Goal: Information Seeking & Learning: Understand process/instructions

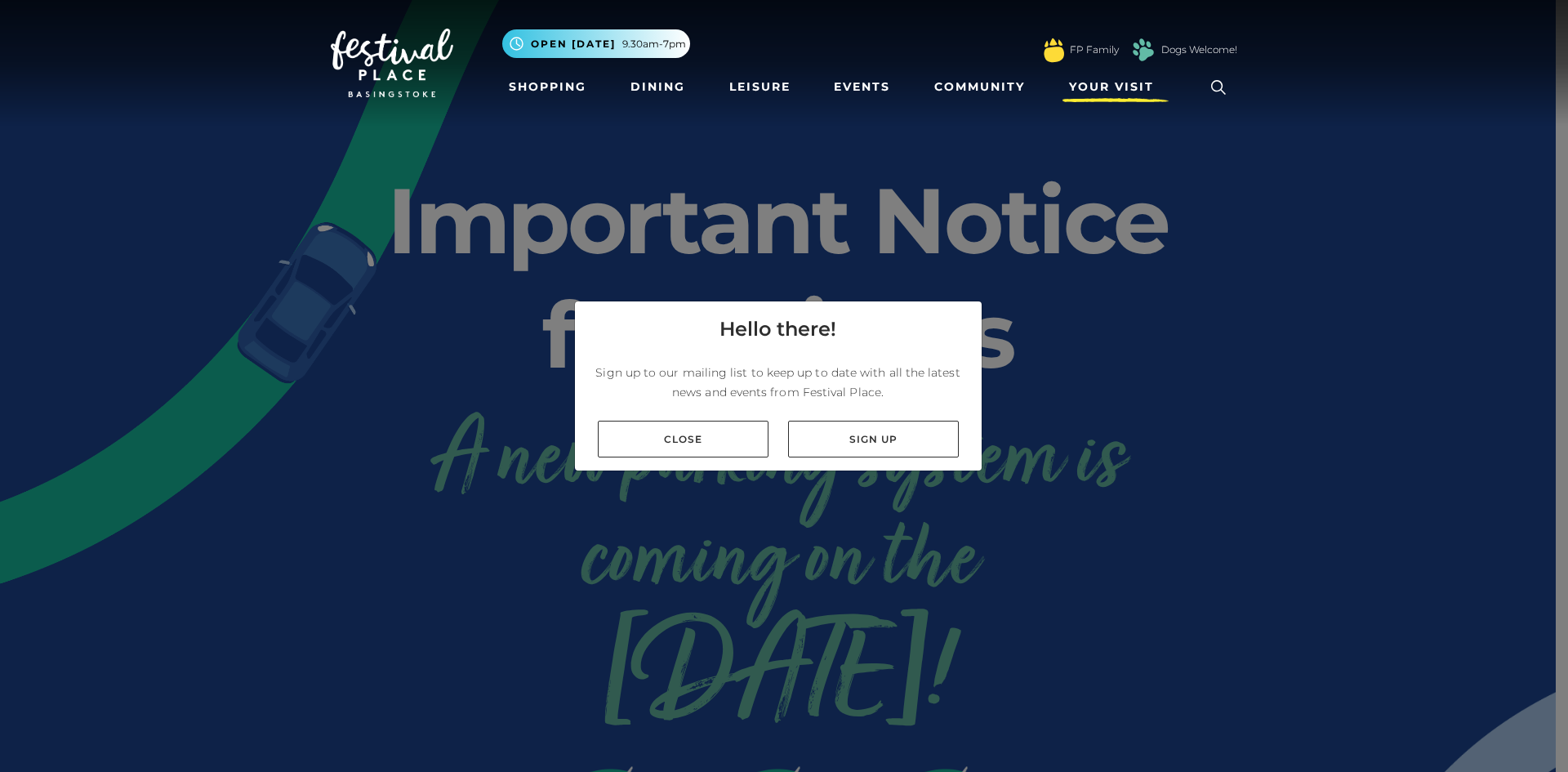
click at [1090, 80] on span "Your Visit" at bounding box center [1111, 87] width 85 height 17
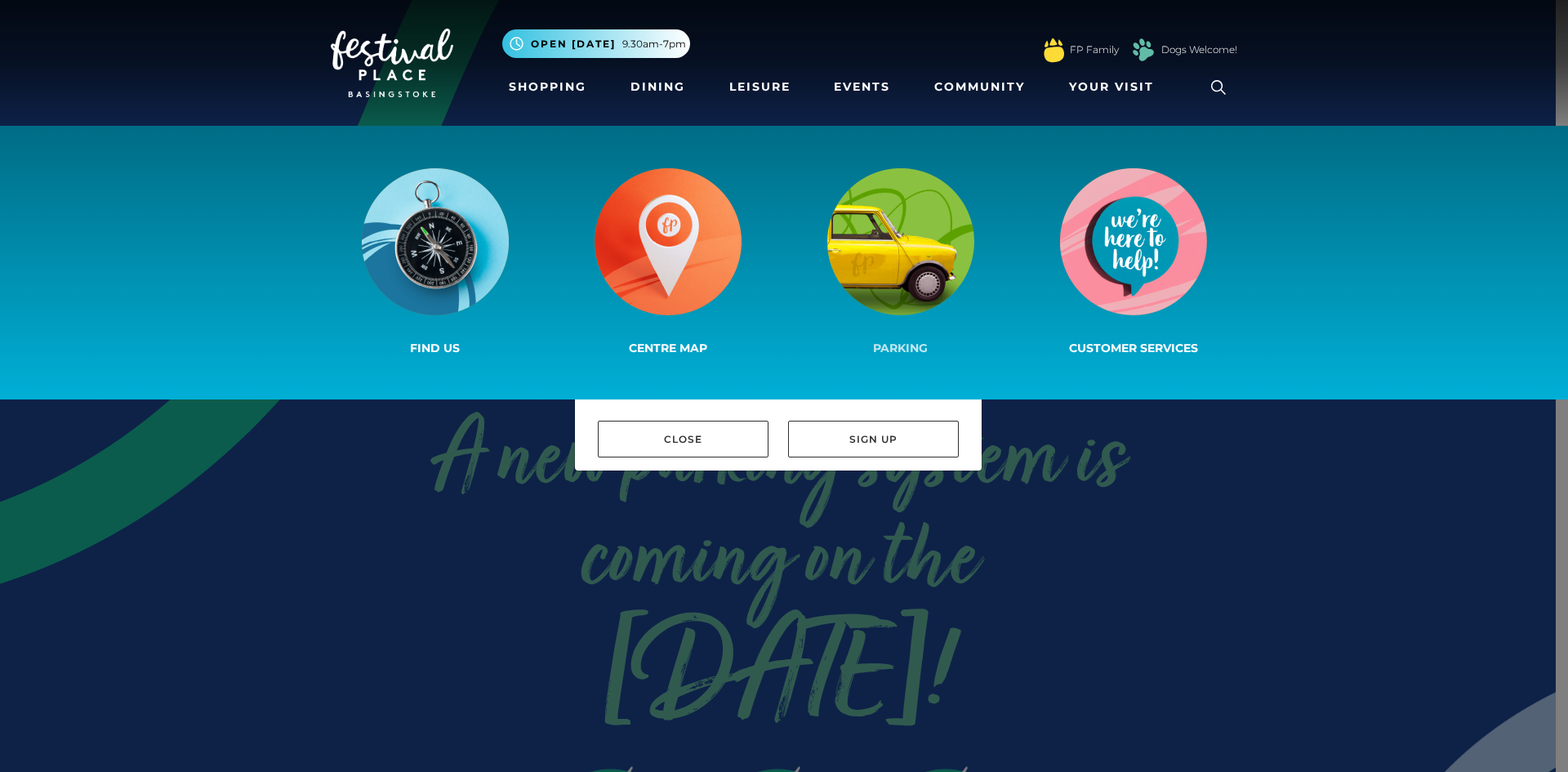
click at [917, 264] on img at bounding box center [901, 242] width 147 height 147
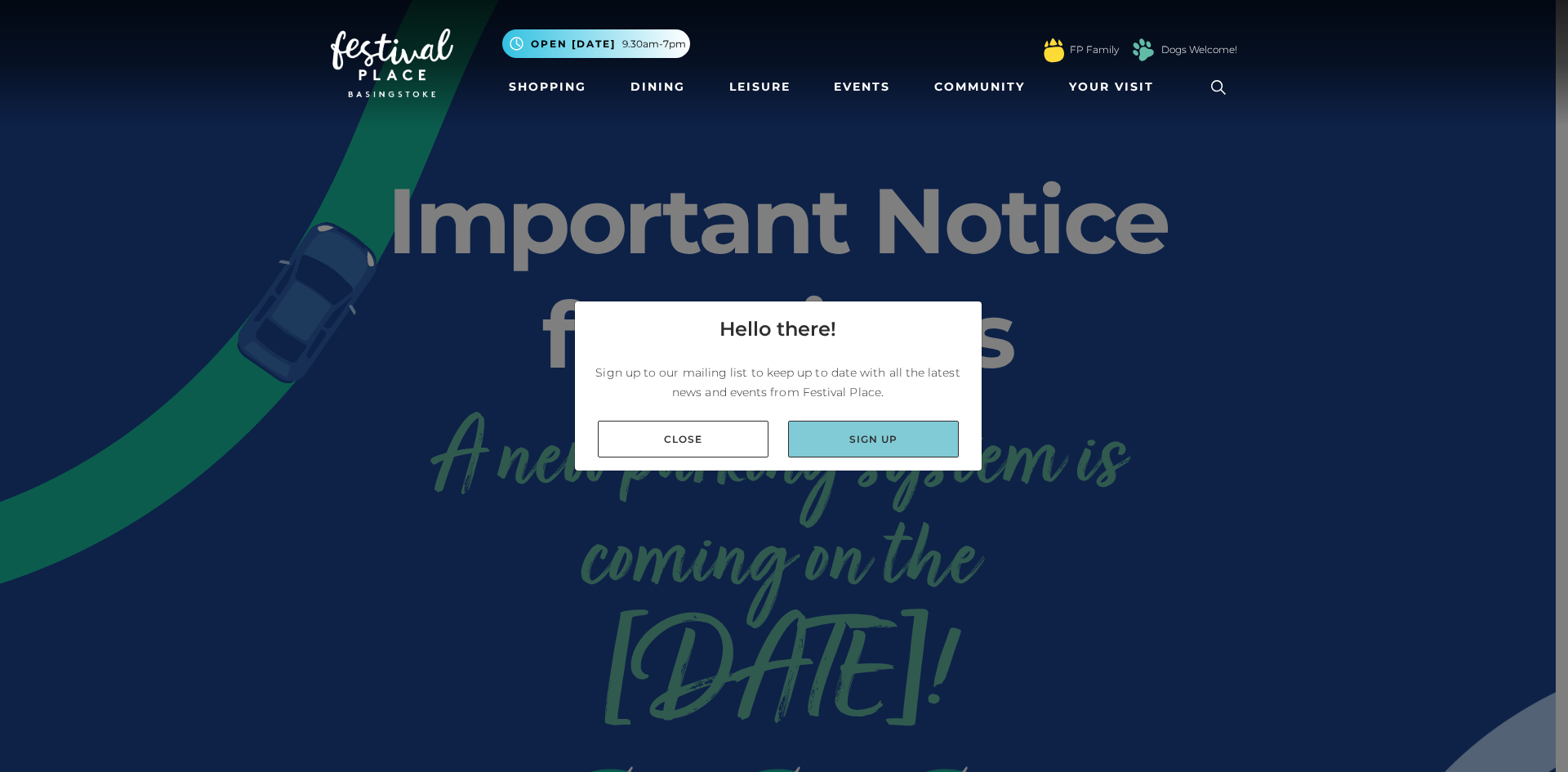
click at [832, 448] on link "Sign up" at bounding box center [873, 438] width 170 height 37
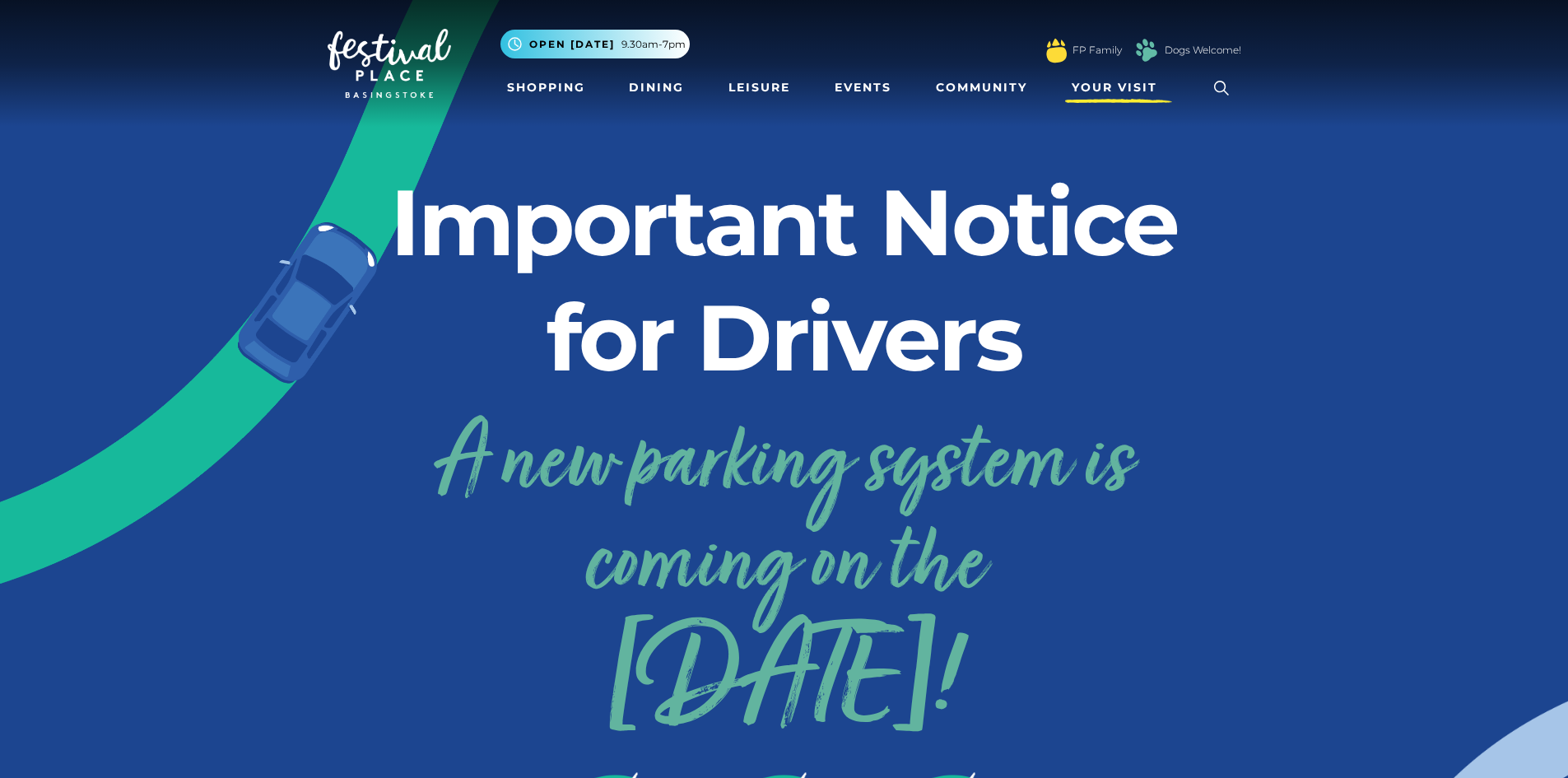
click at [1094, 81] on span "Your Visit" at bounding box center [1113, 88] width 85 height 17
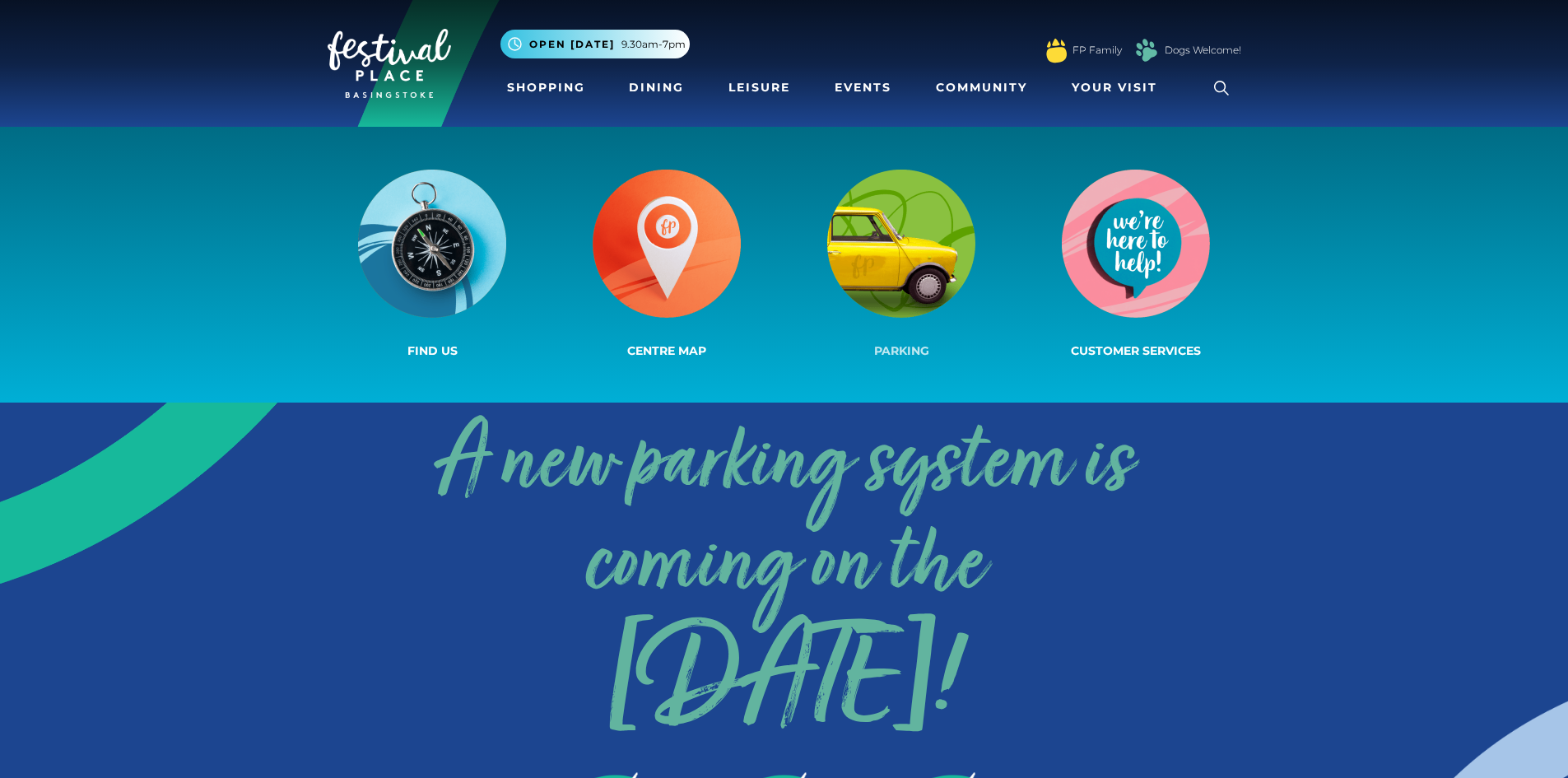
click at [912, 255] on img at bounding box center [901, 244] width 148 height 148
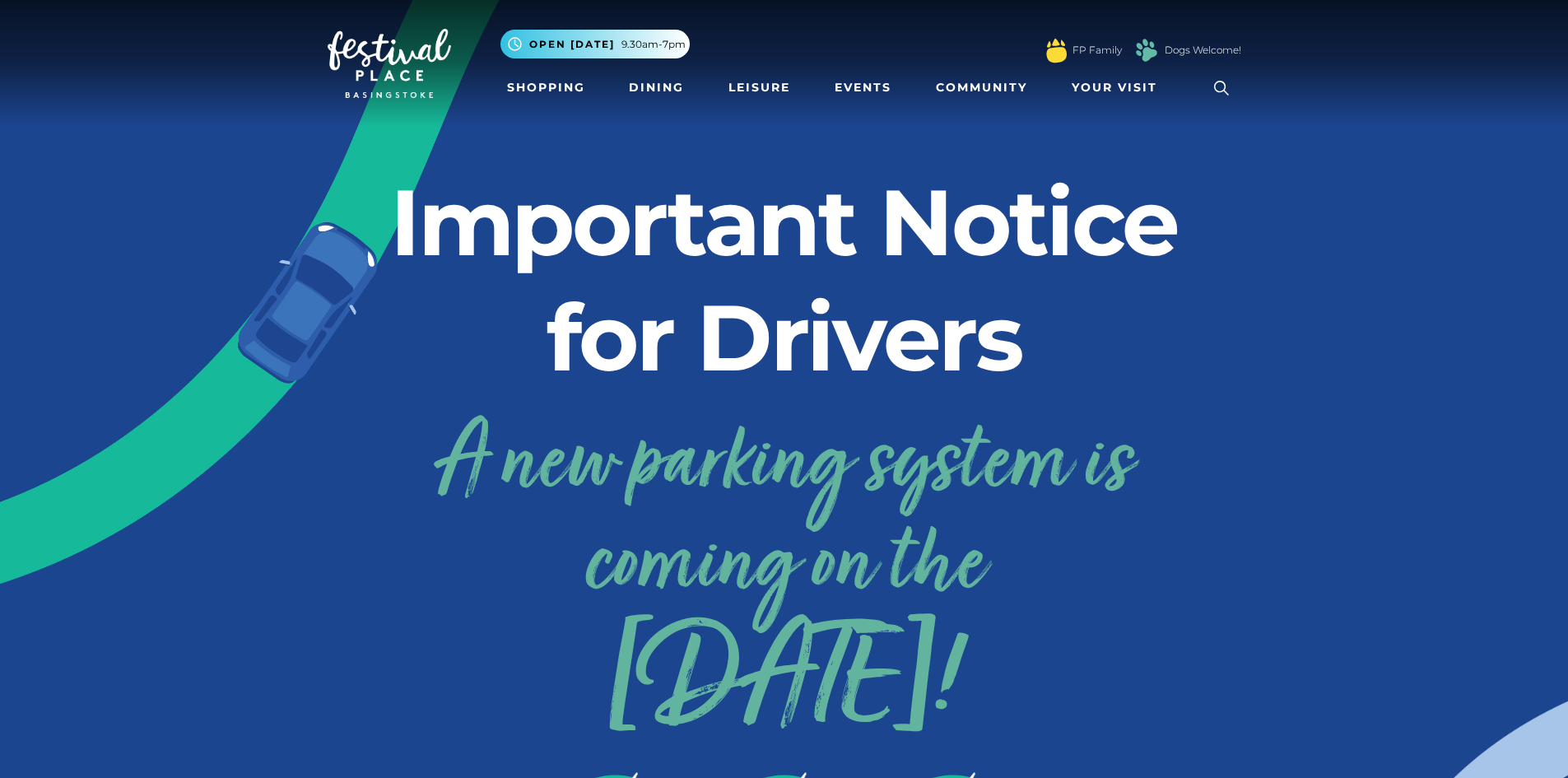
scroll to position [53, 0]
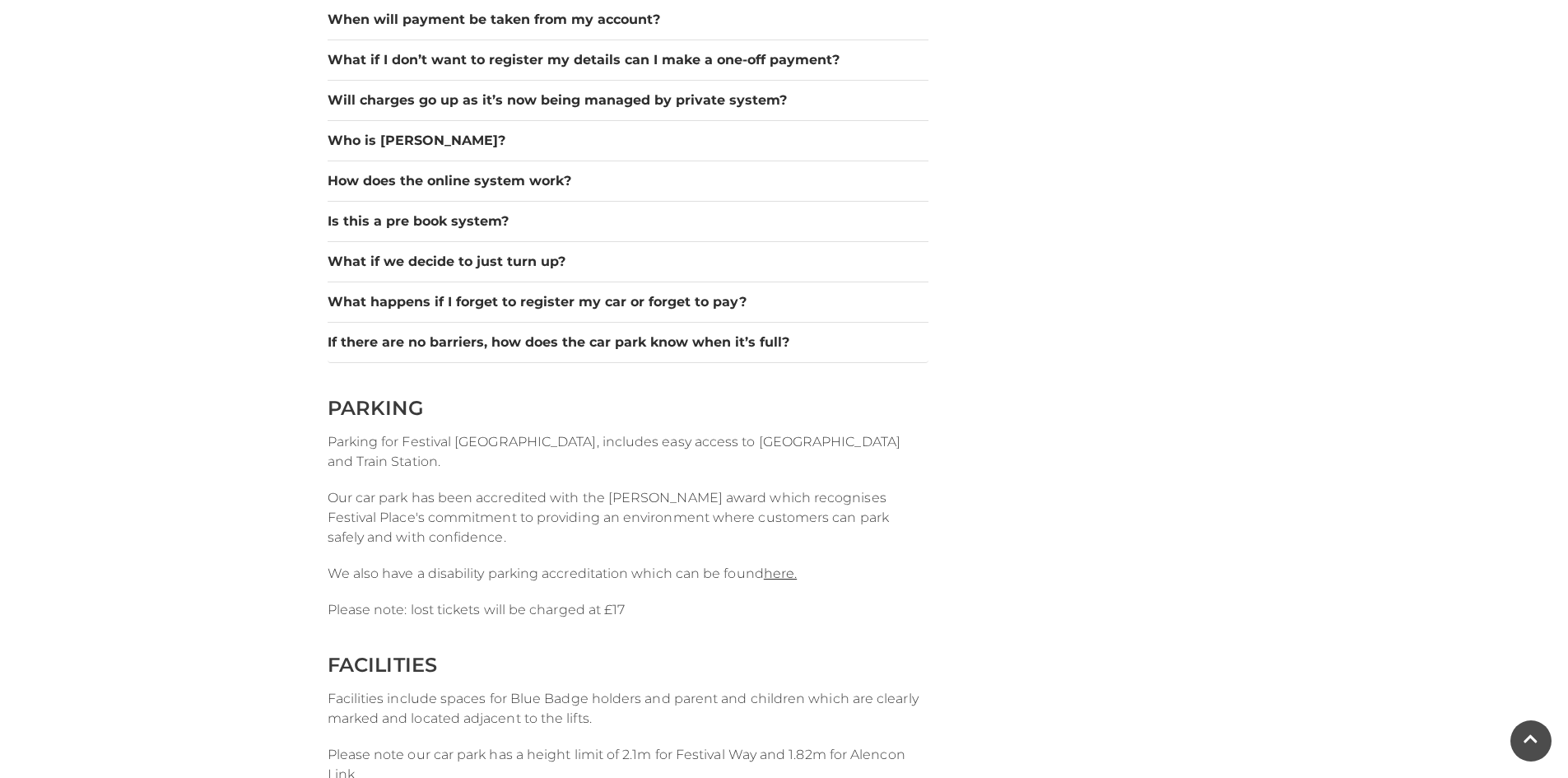
scroll to position [1729, 0]
click at [531, 176] on button "How does the online system work?" at bounding box center [628, 180] width 601 height 20
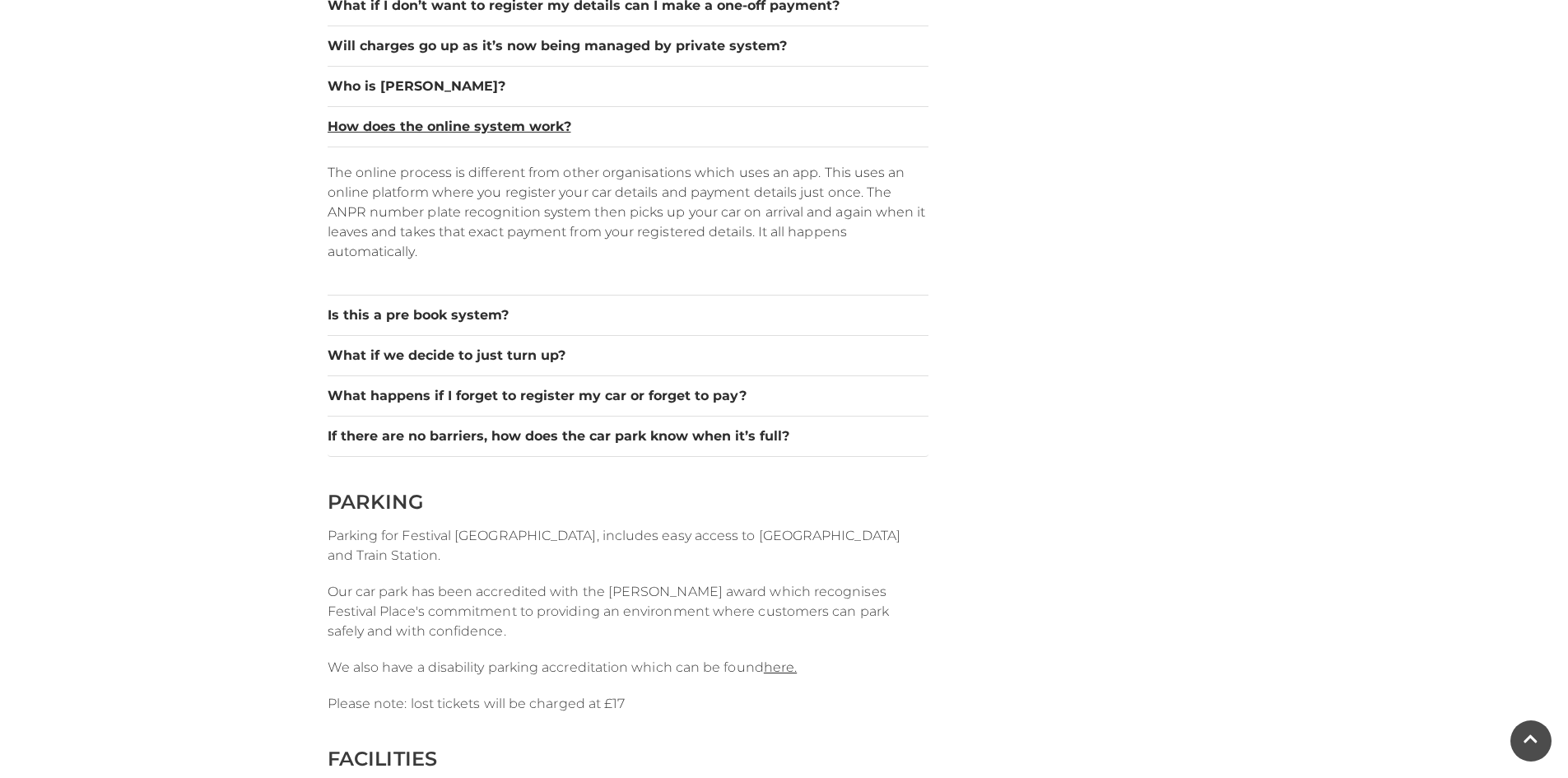
scroll to position [1810, 0]
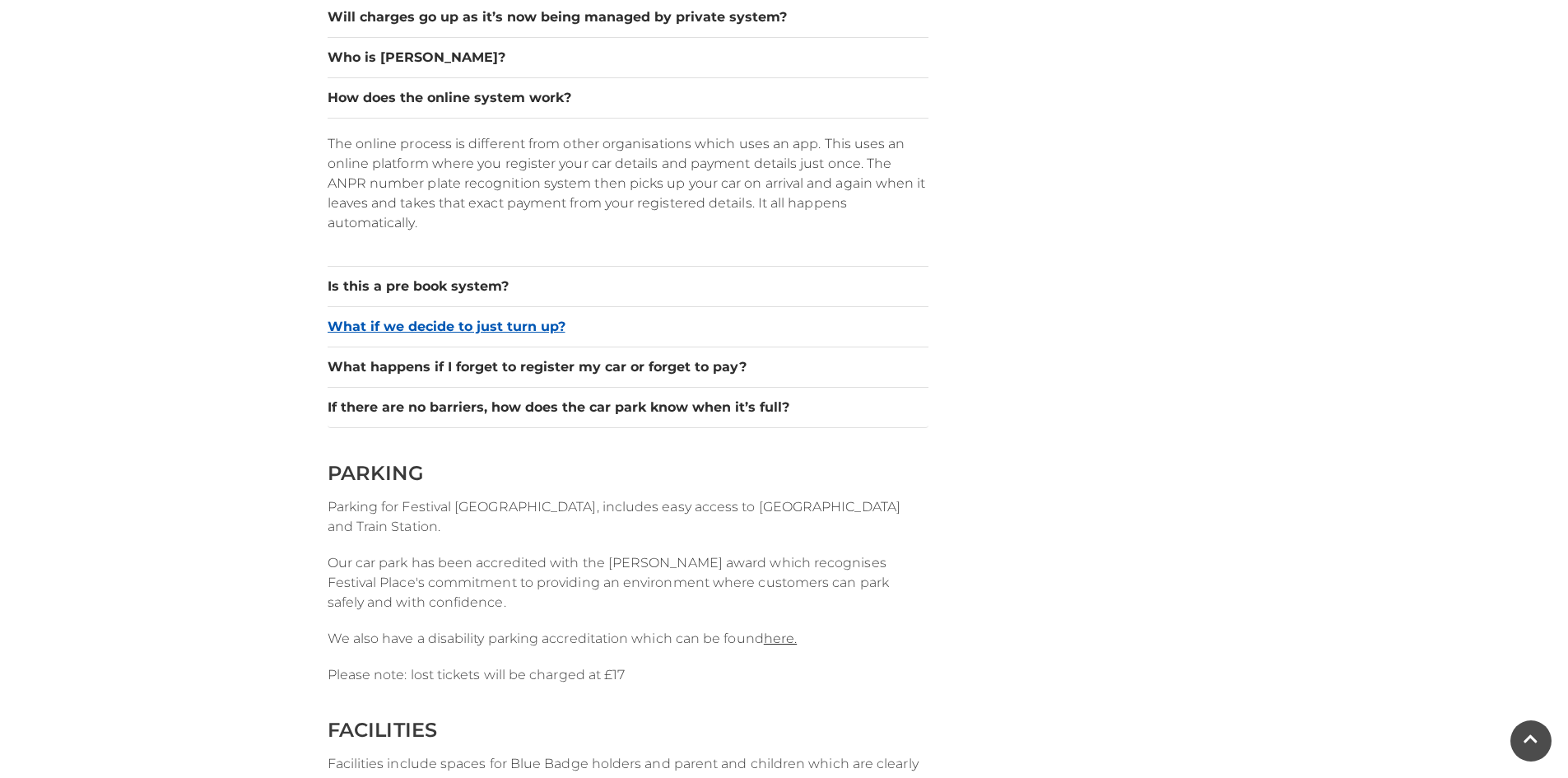
click at [522, 325] on button "What if we decide to just turn up?" at bounding box center [628, 326] width 601 height 20
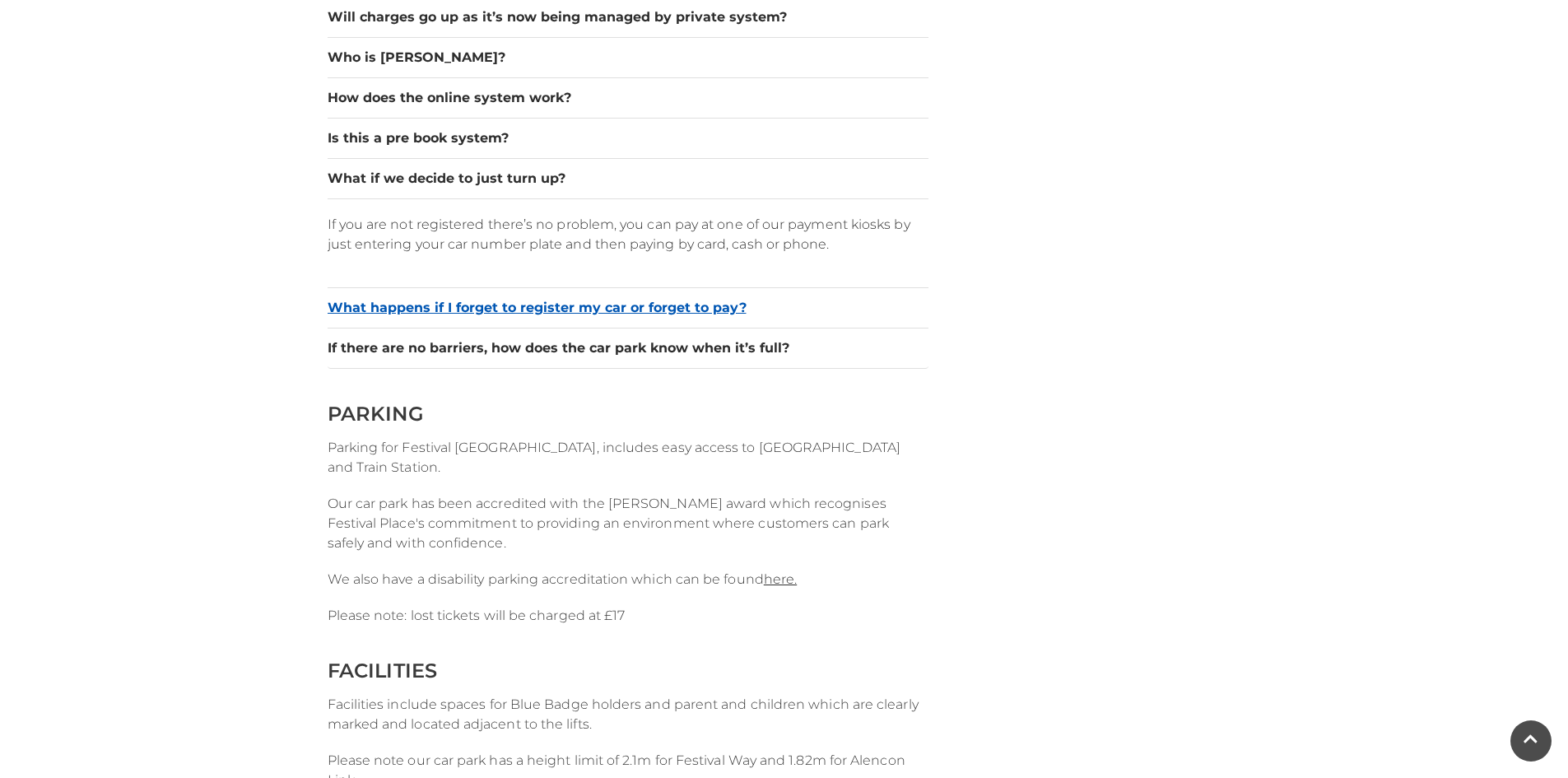
click at [533, 304] on button "What happens if I forget to register my car or forget to pay?" at bounding box center [628, 307] width 601 height 20
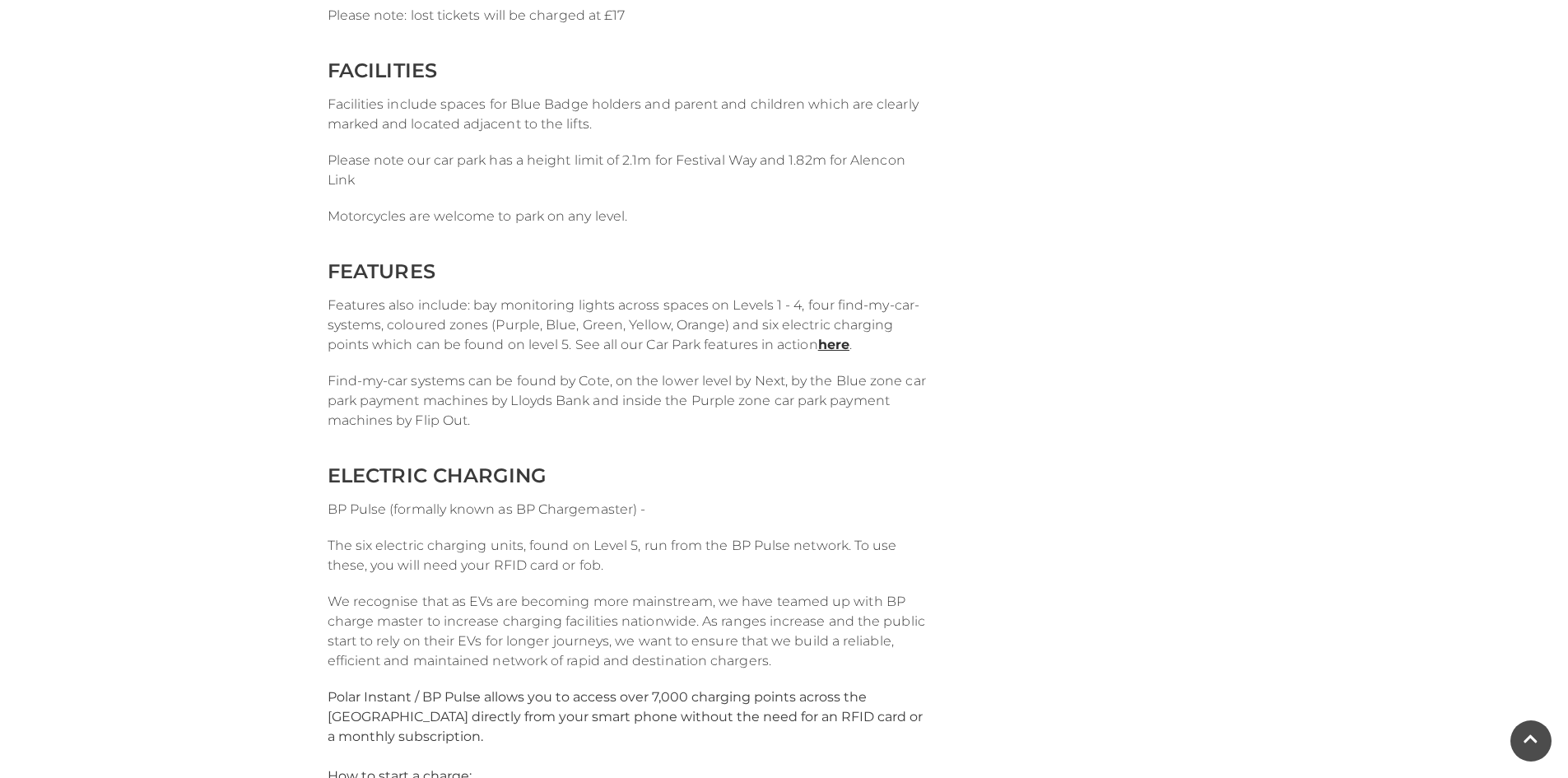
scroll to position [2469, 0]
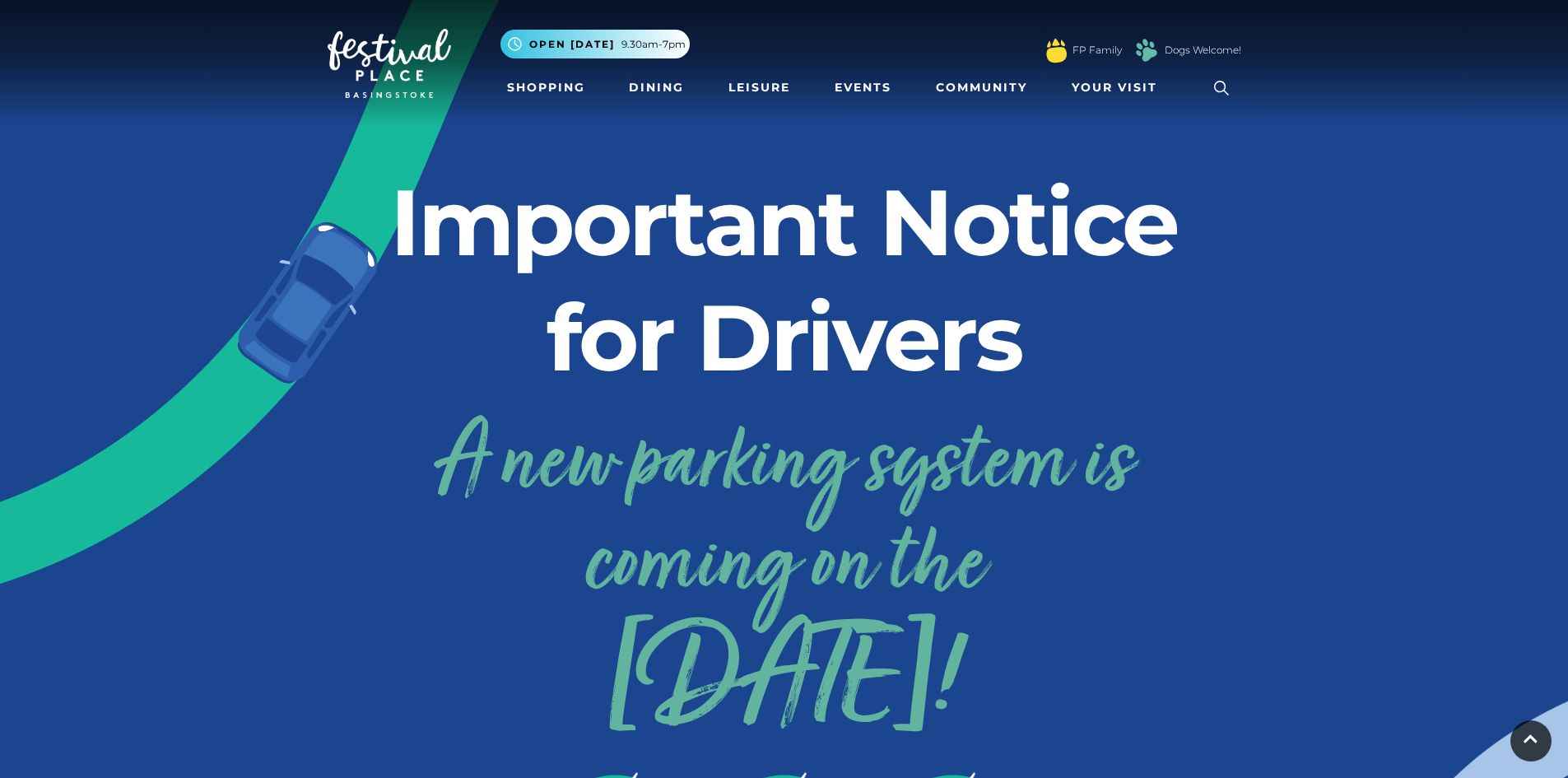
scroll to position [101, 0]
